Goal: Information Seeking & Learning: Find specific fact

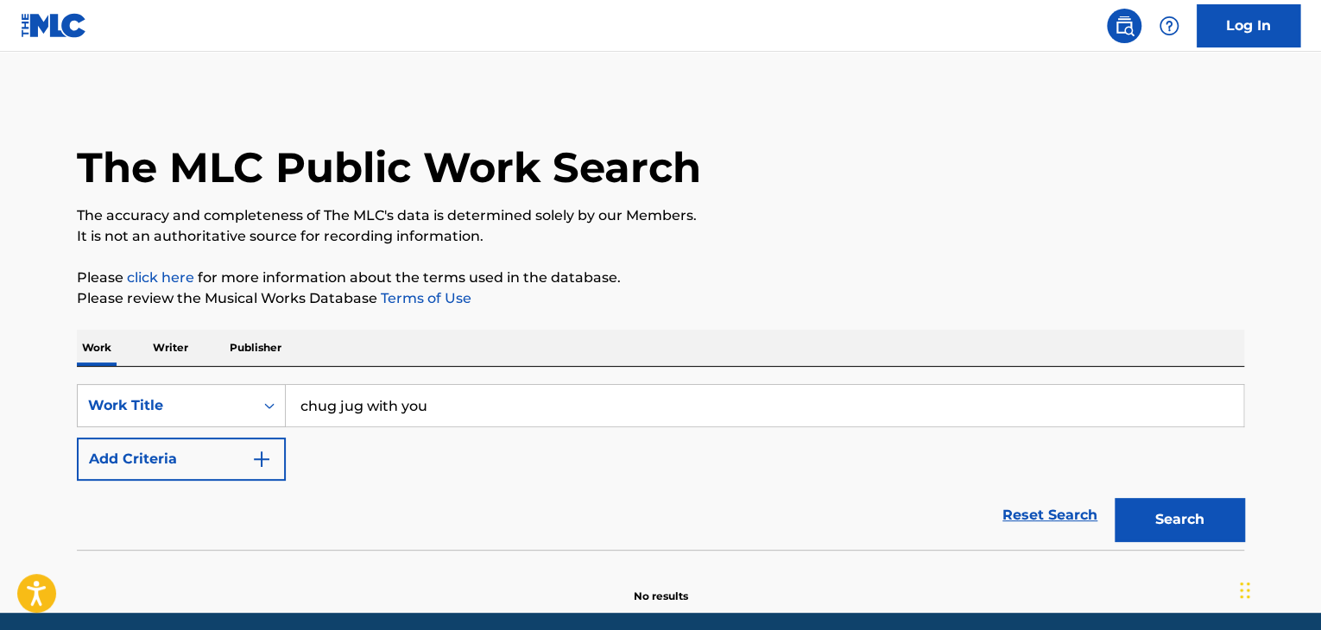
type input "chug jug with you"
click at [1115, 498] on button "Search" at bounding box center [1180, 519] width 130 height 43
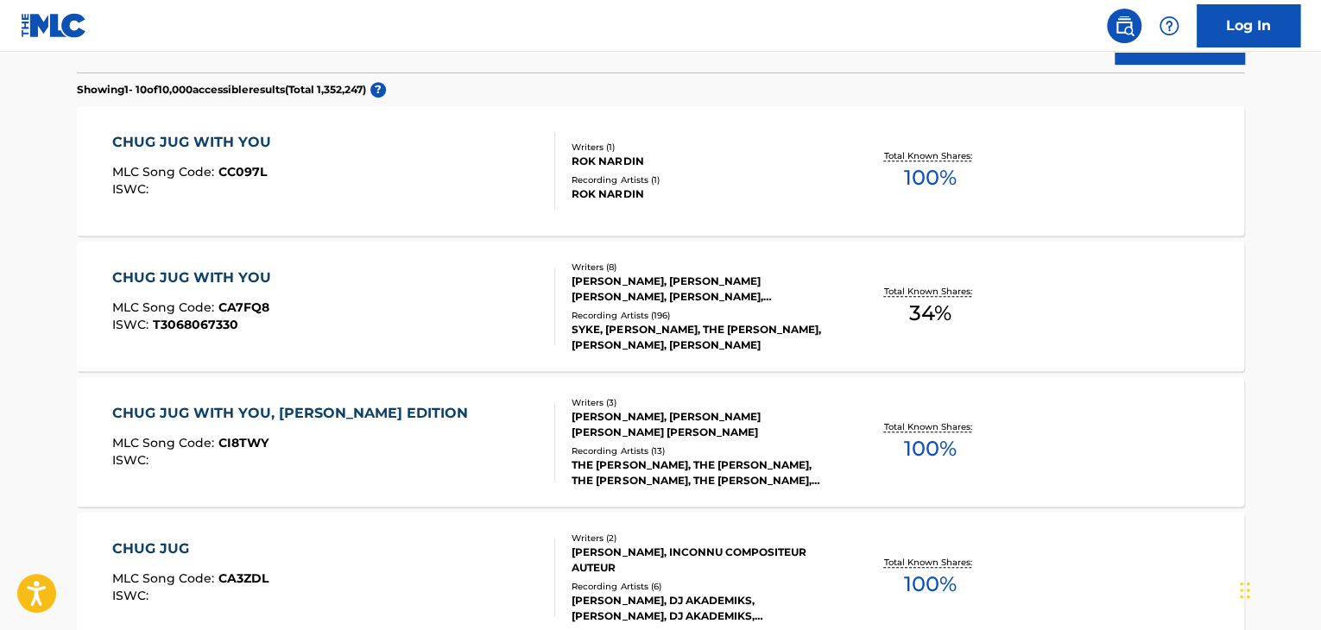
scroll to position [483, 0]
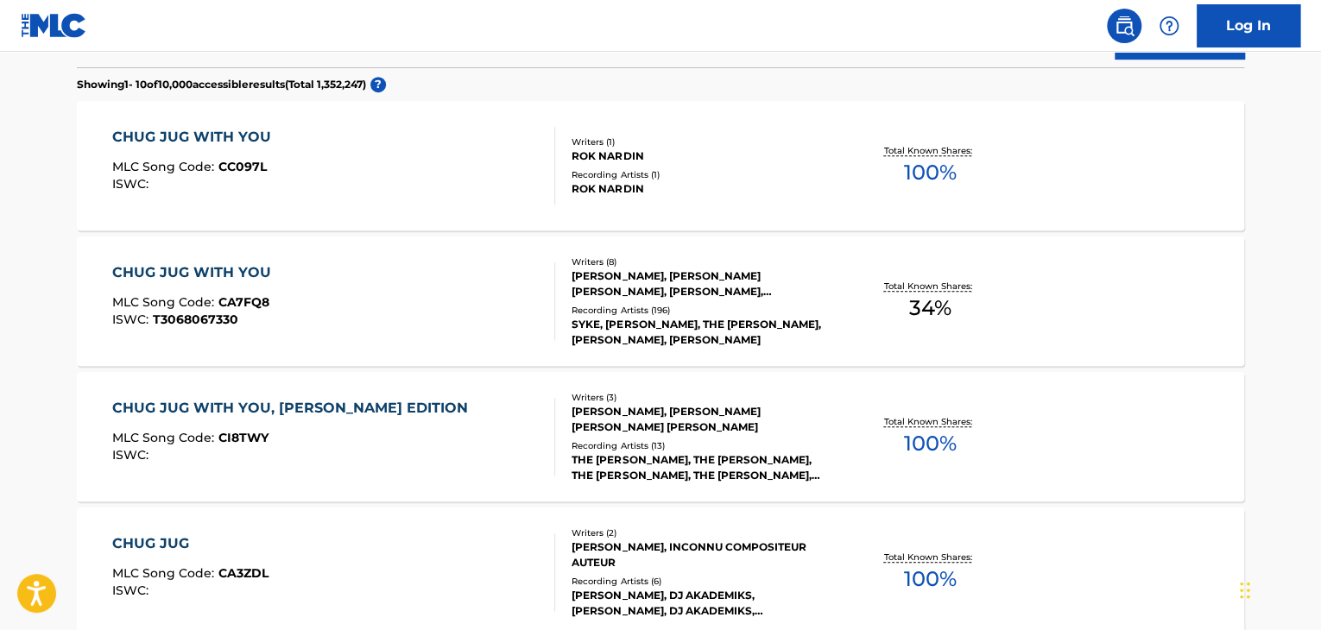
click at [518, 320] on div "CHUG JUG WITH YOU MLC Song Code : CA7FQ8 ISWC : T3068067330" at bounding box center [334, 302] width 444 height 78
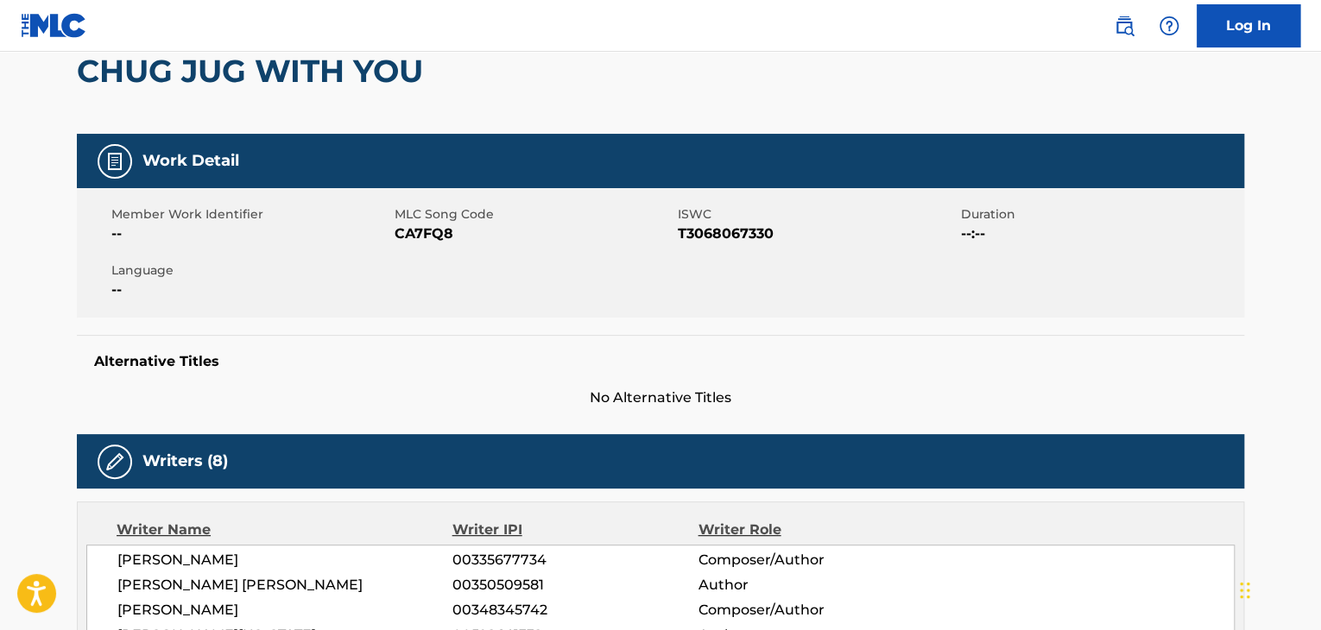
scroll to position [162, 0]
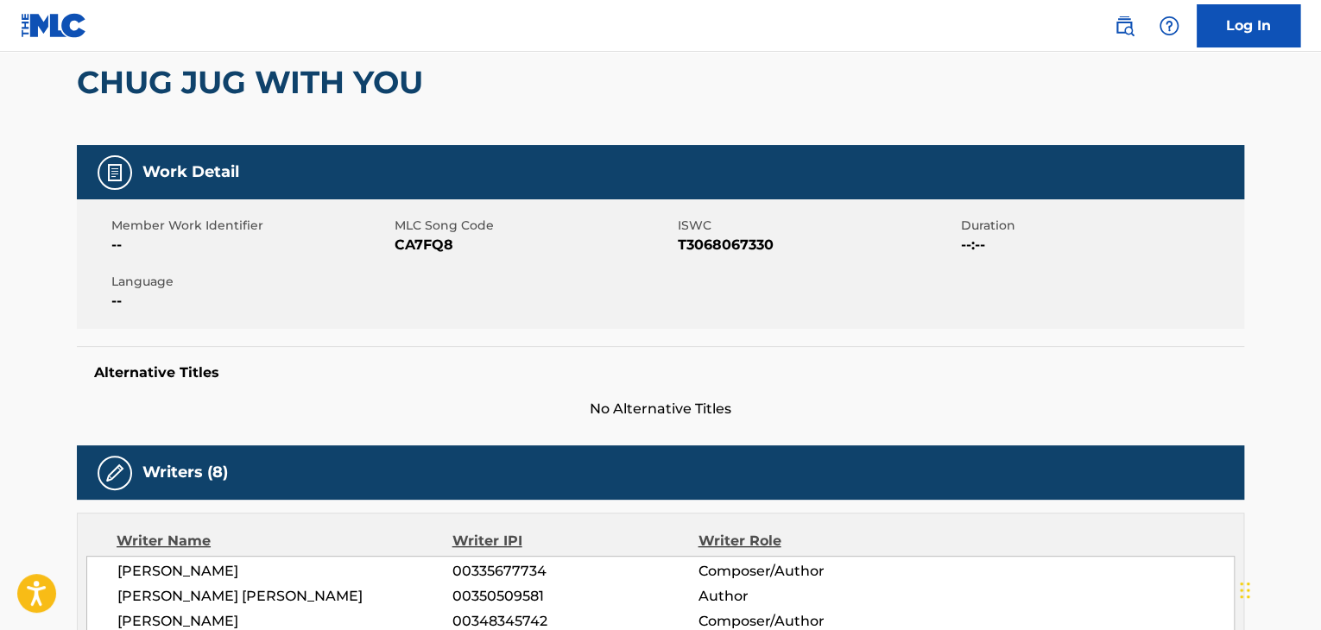
click at [104, 478] on img at bounding box center [114, 473] width 21 height 21
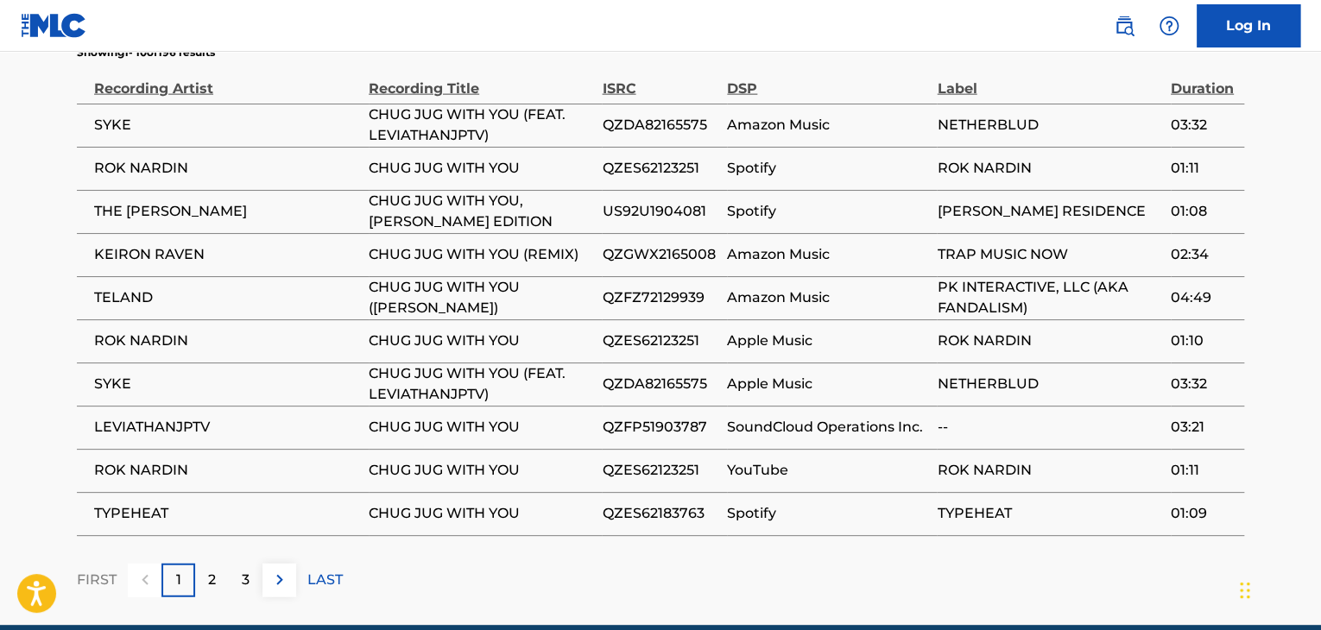
scroll to position [1917, 0]
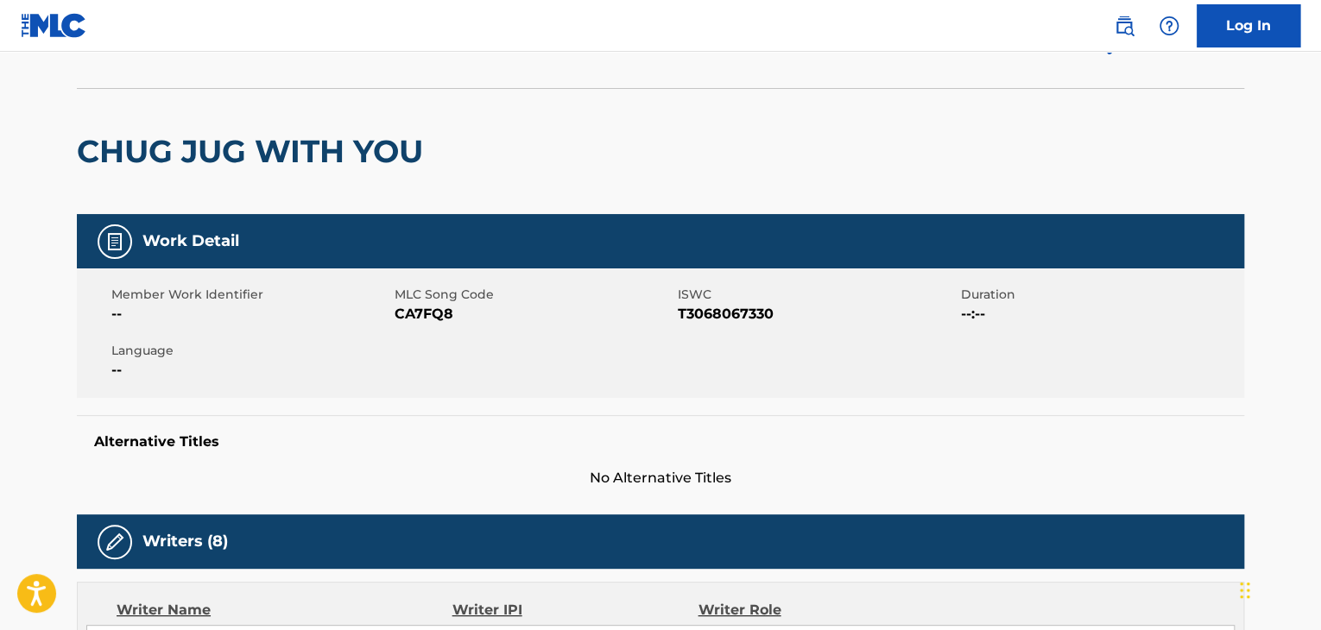
scroll to position [0, 0]
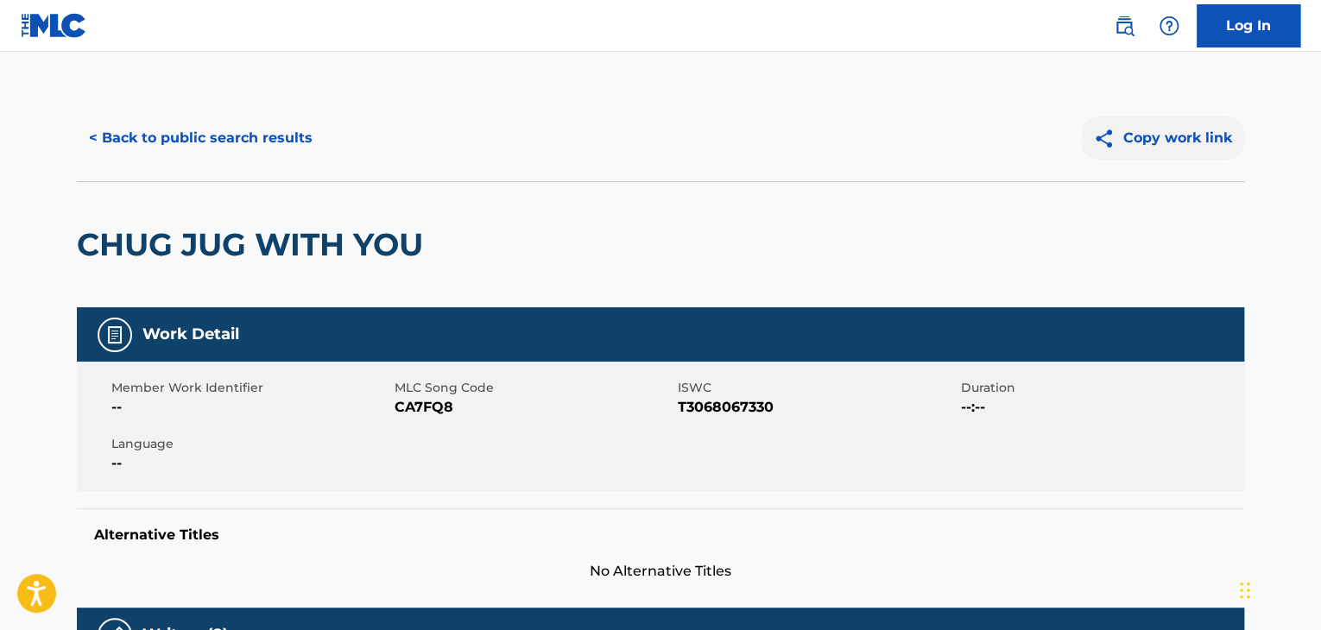
click at [1159, 133] on button "Copy work link" at bounding box center [1162, 138] width 163 height 43
click at [415, 301] on div "CHUG JUG WITH YOU" at bounding box center [254, 244] width 355 height 125
